Goal: Navigation & Orientation: Find specific page/section

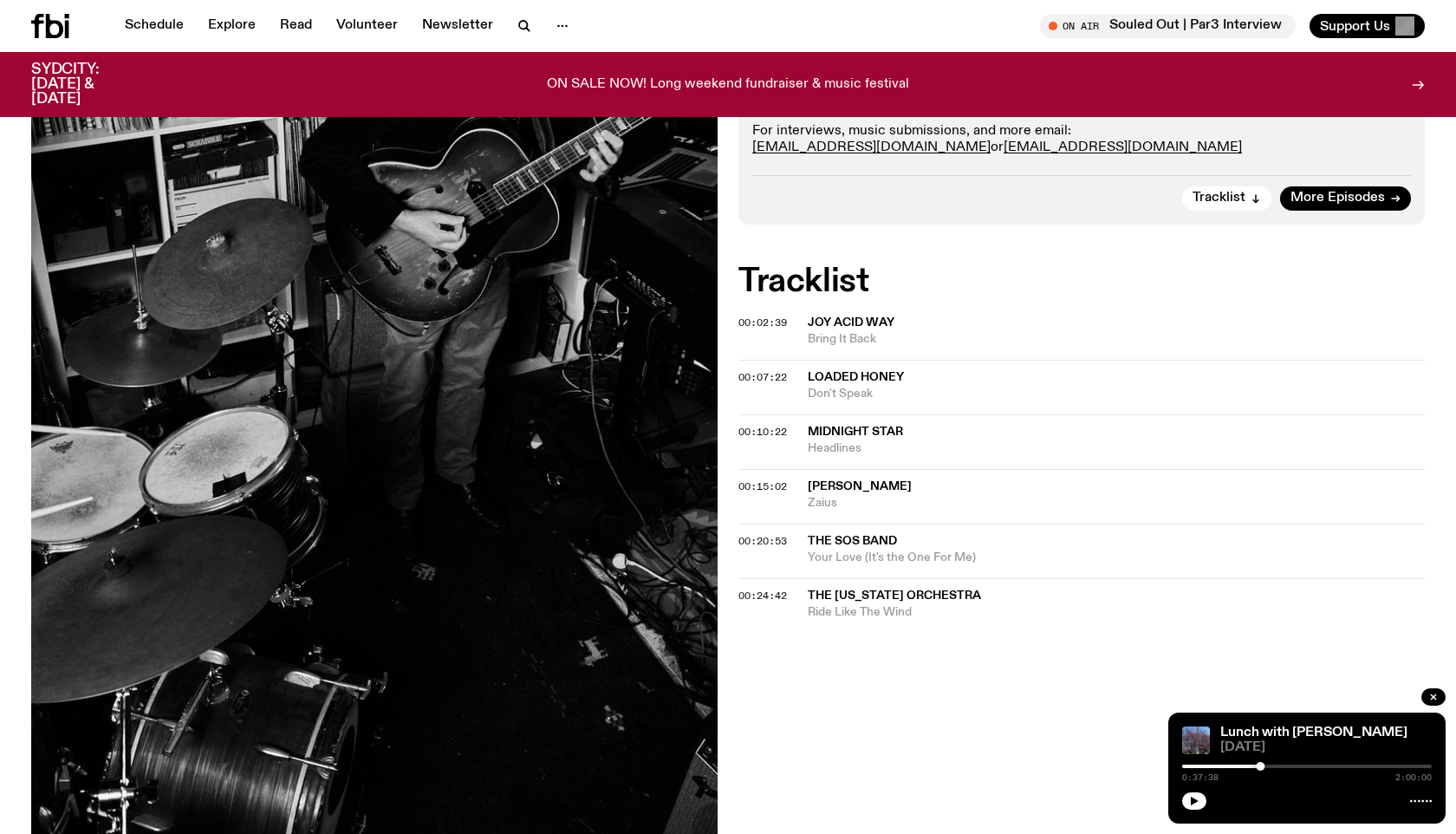
scroll to position [141, 0]
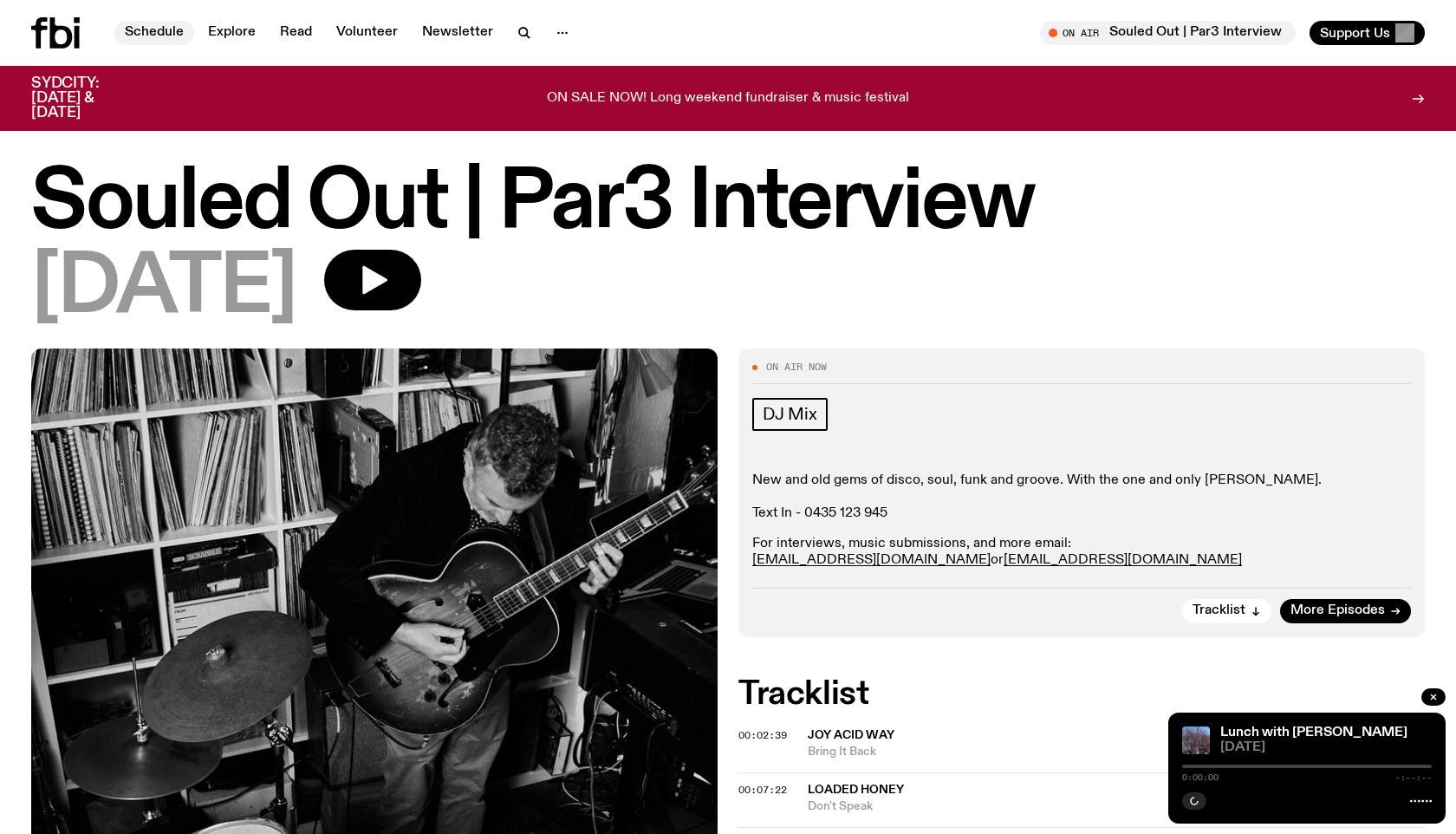
click at [158, 30] on link "Schedule" at bounding box center [155, 33] width 80 height 24
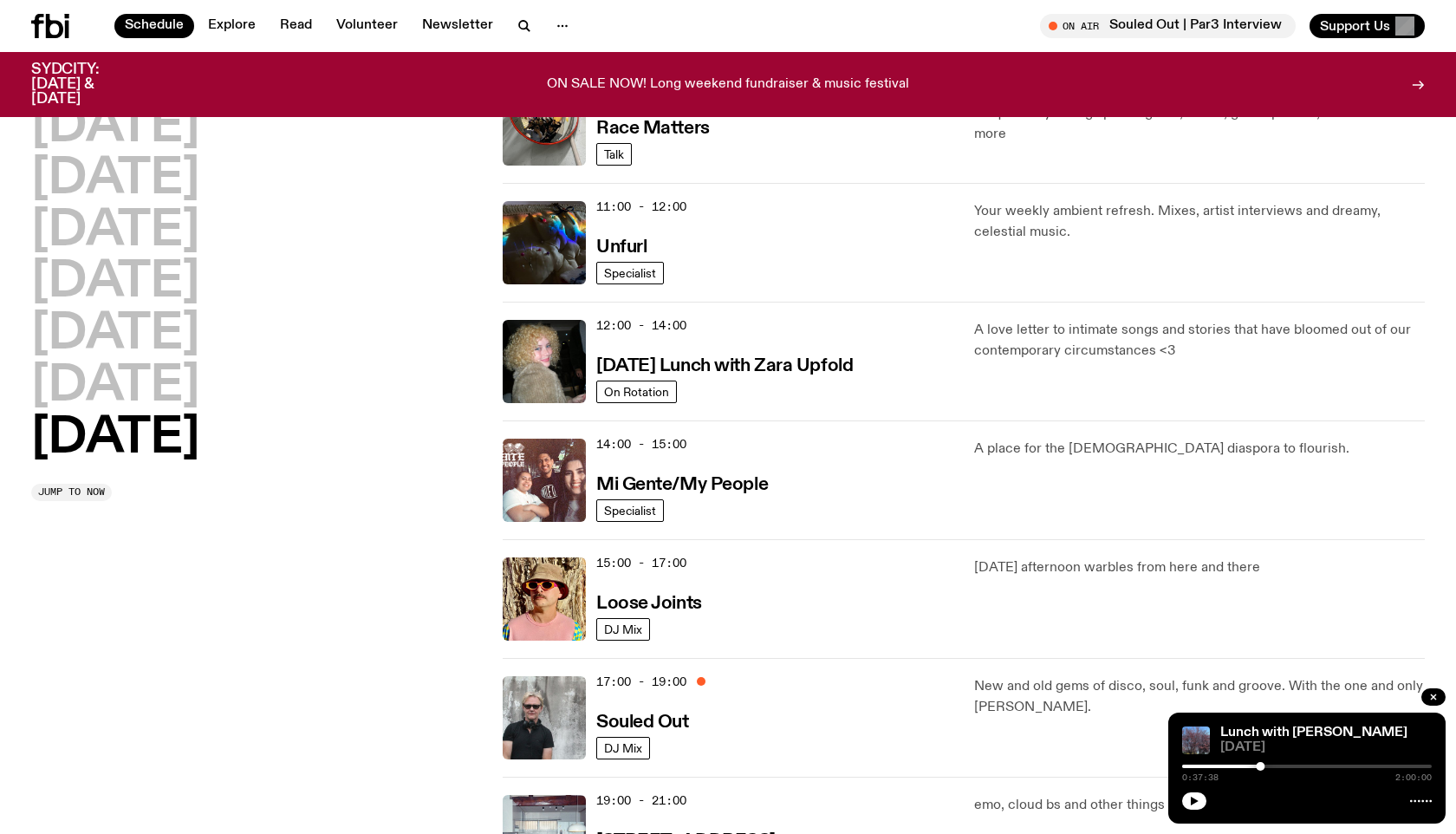
scroll to position [764, 0]
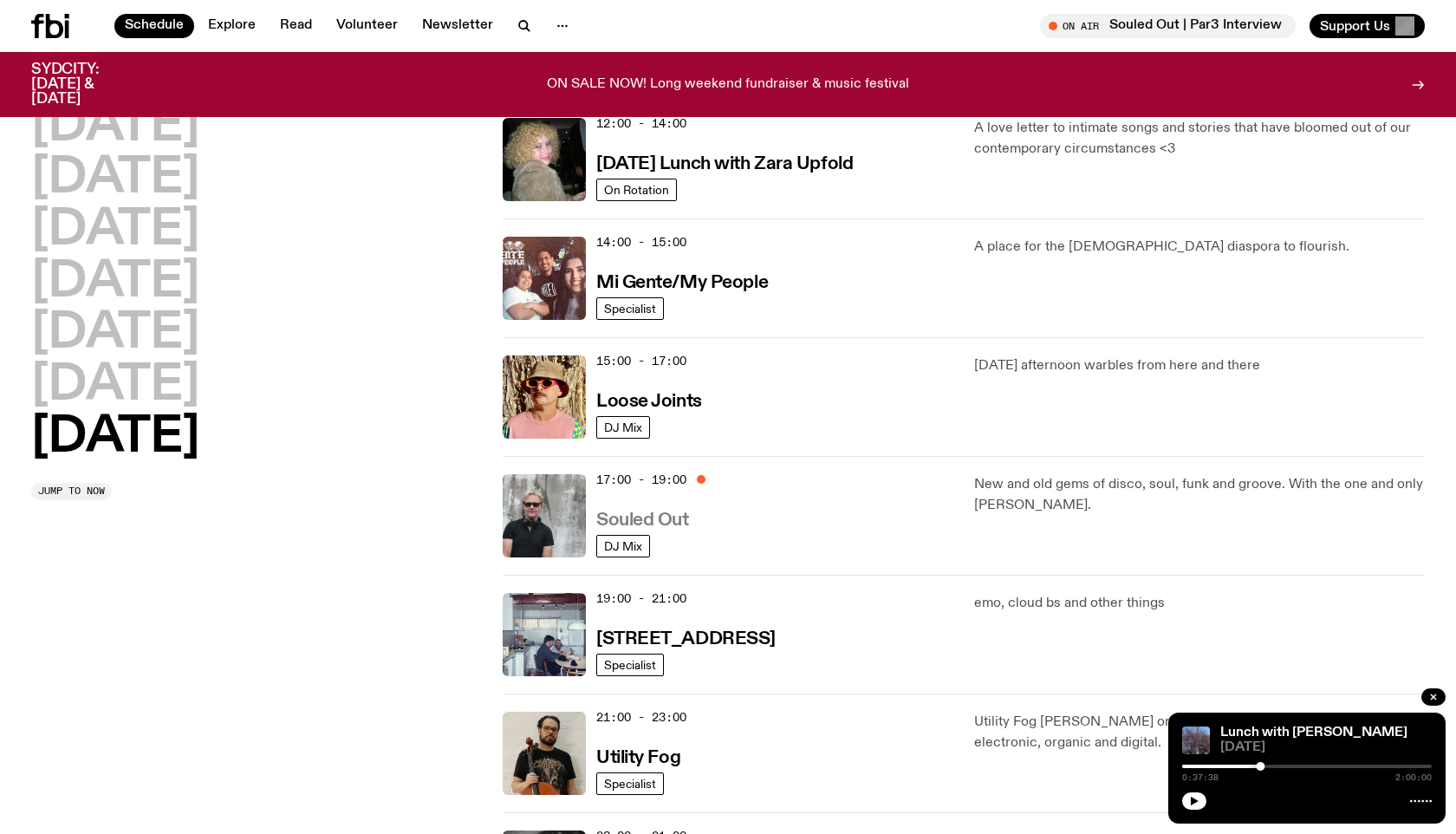
click at [654, 518] on h3 "Souled Out" at bounding box center [642, 520] width 93 height 18
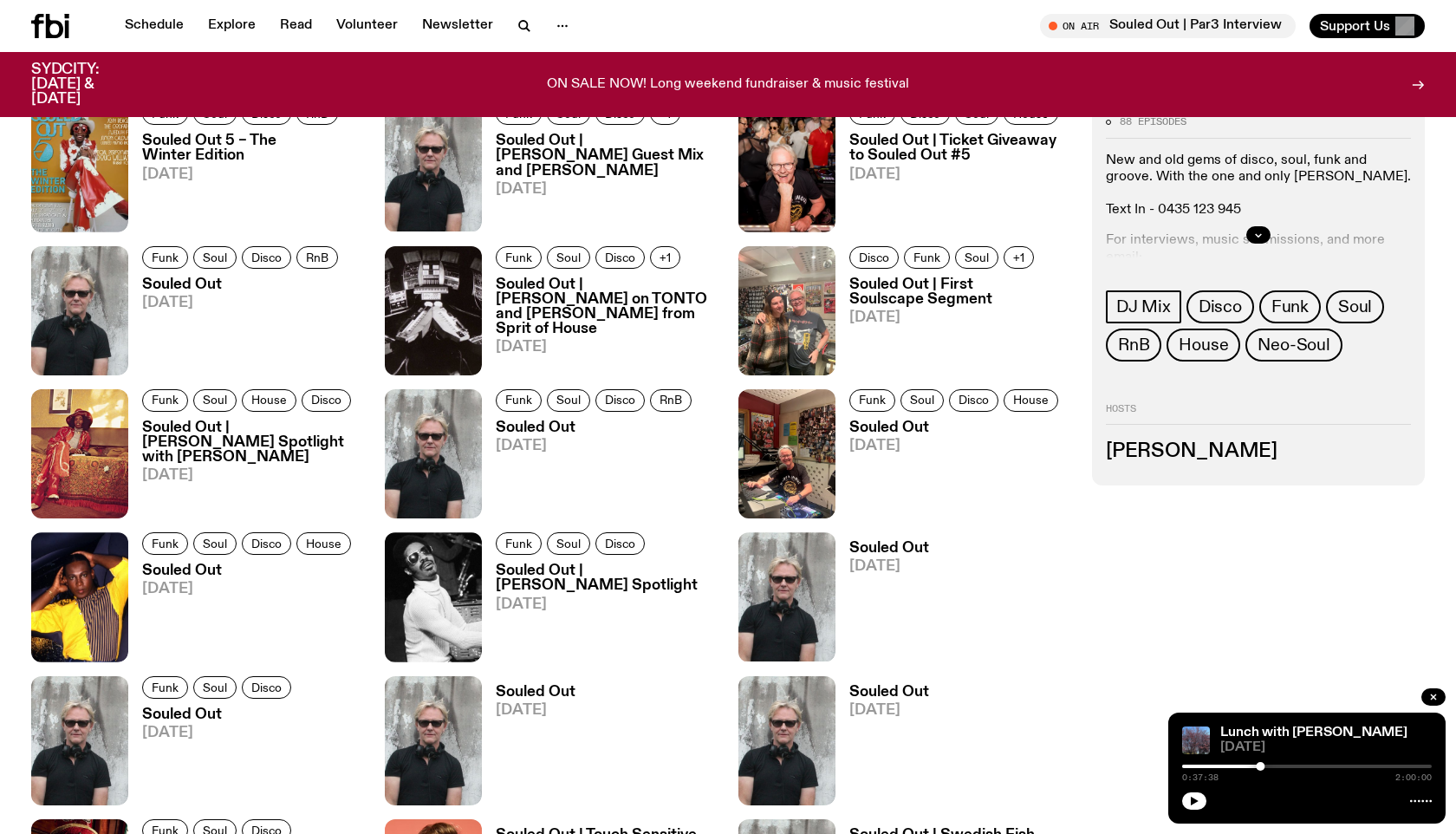
scroll to position [910, 0]
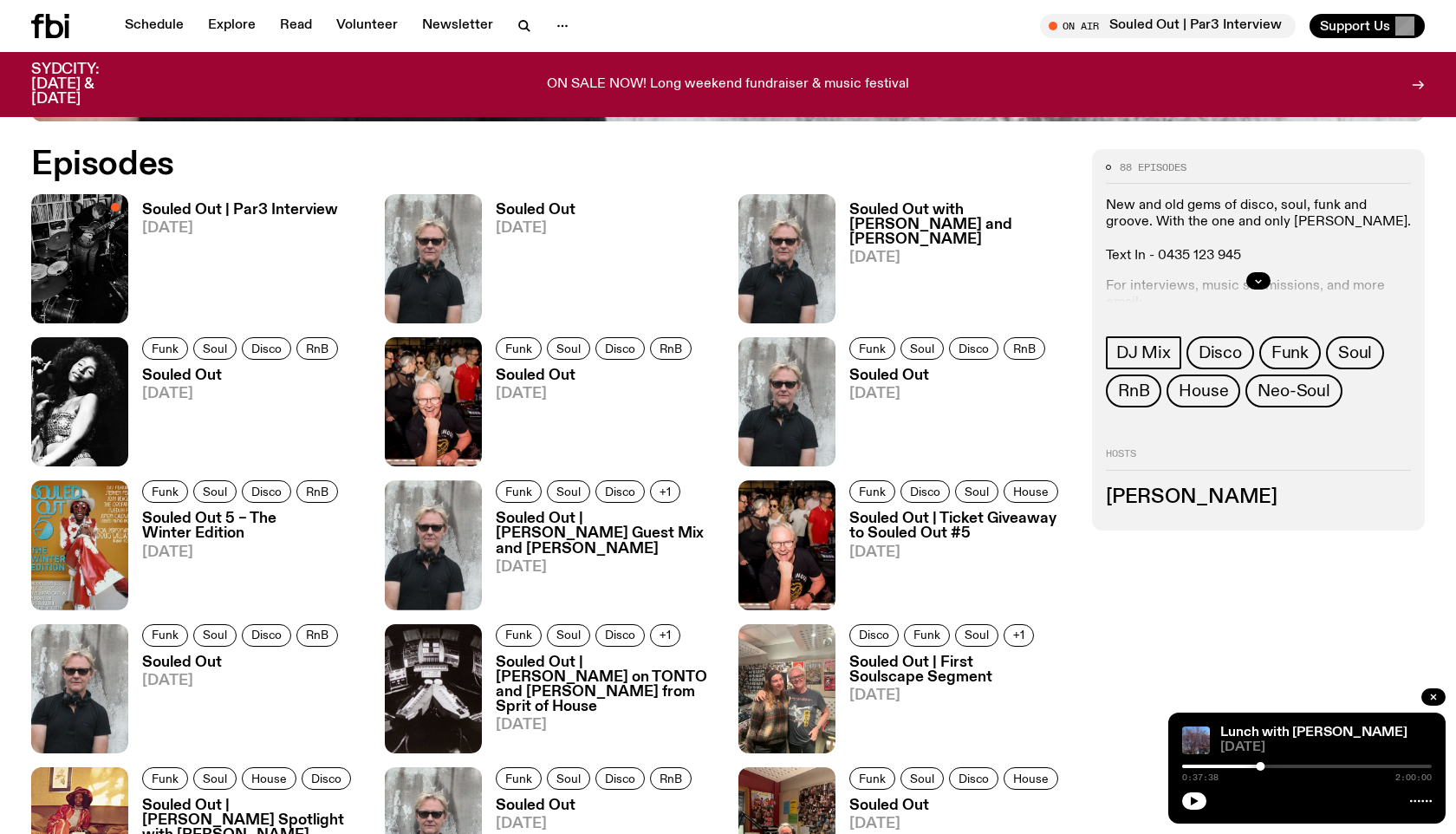
click at [910, 216] on h3 "Souled Out with Izzy Page and Jonathan Chalouhi" at bounding box center [961, 225] width 222 height 44
